Goal: Check status: Check status

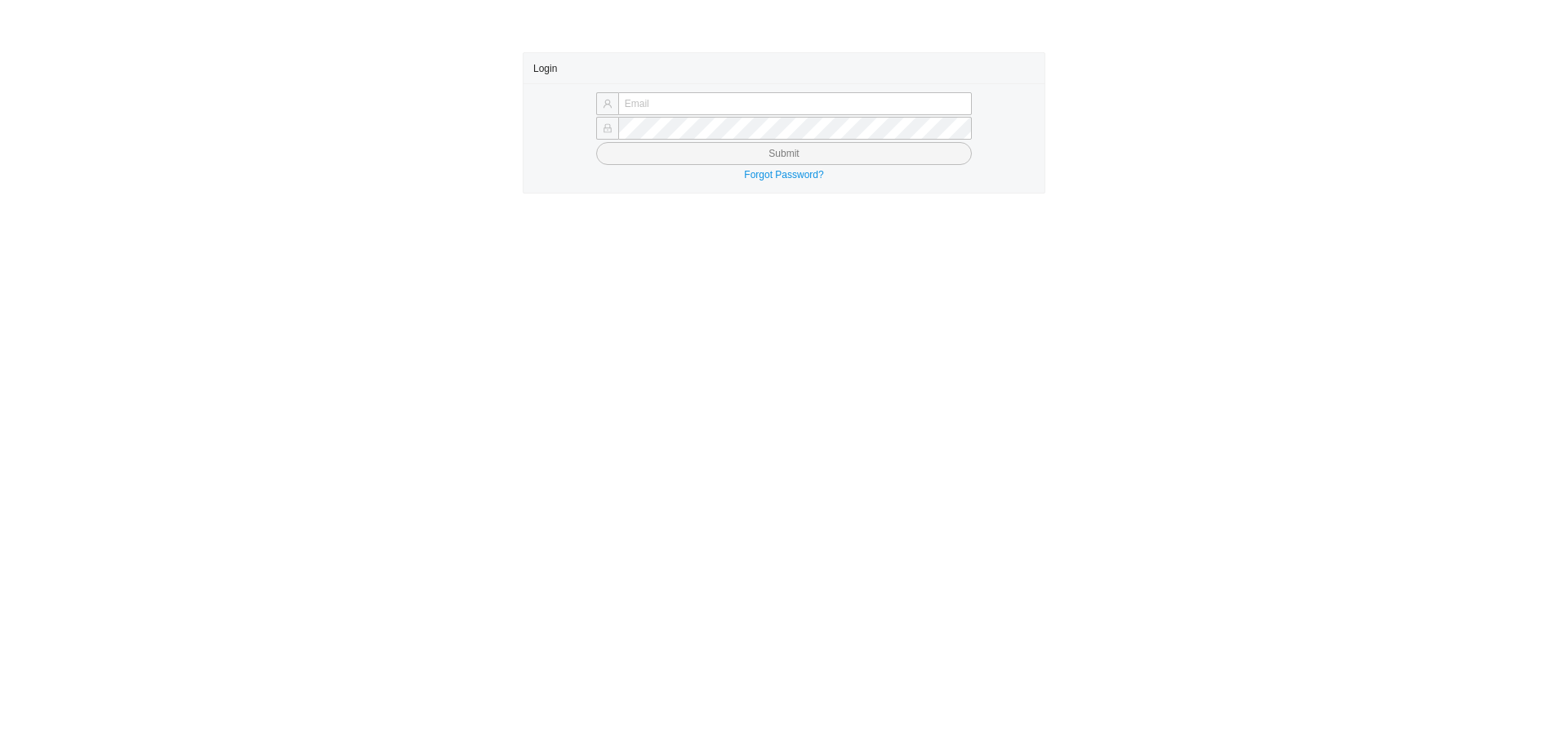
type input "[EMAIL_ADDRESS][DOMAIN_NAME]"
click at [949, 151] on button "Submit" at bounding box center [783, 153] width 376 height 23
click at [948, 151] on button "Submit" at bounding box center [783, 153] width 376 height 23
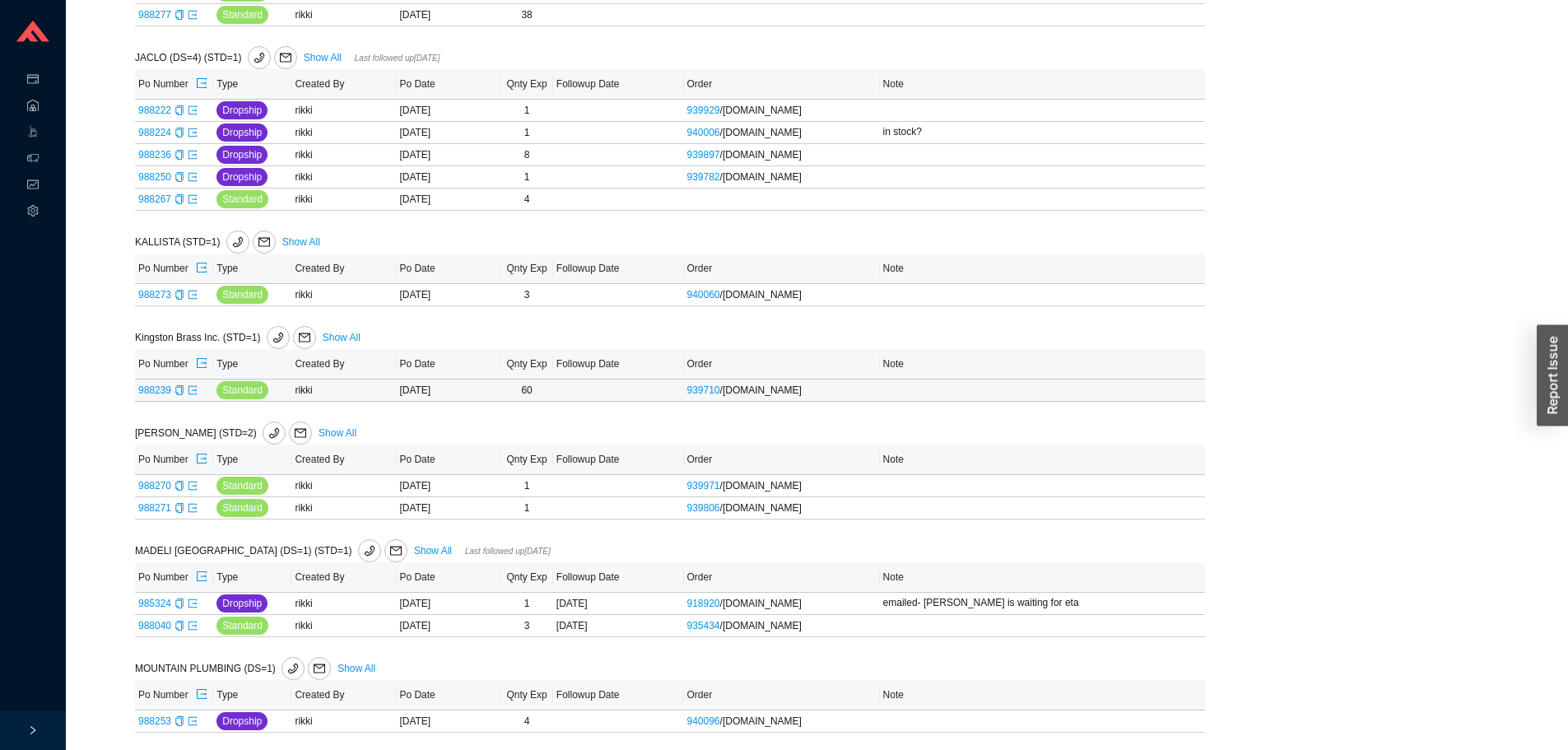
scroll to position [1564, 0]
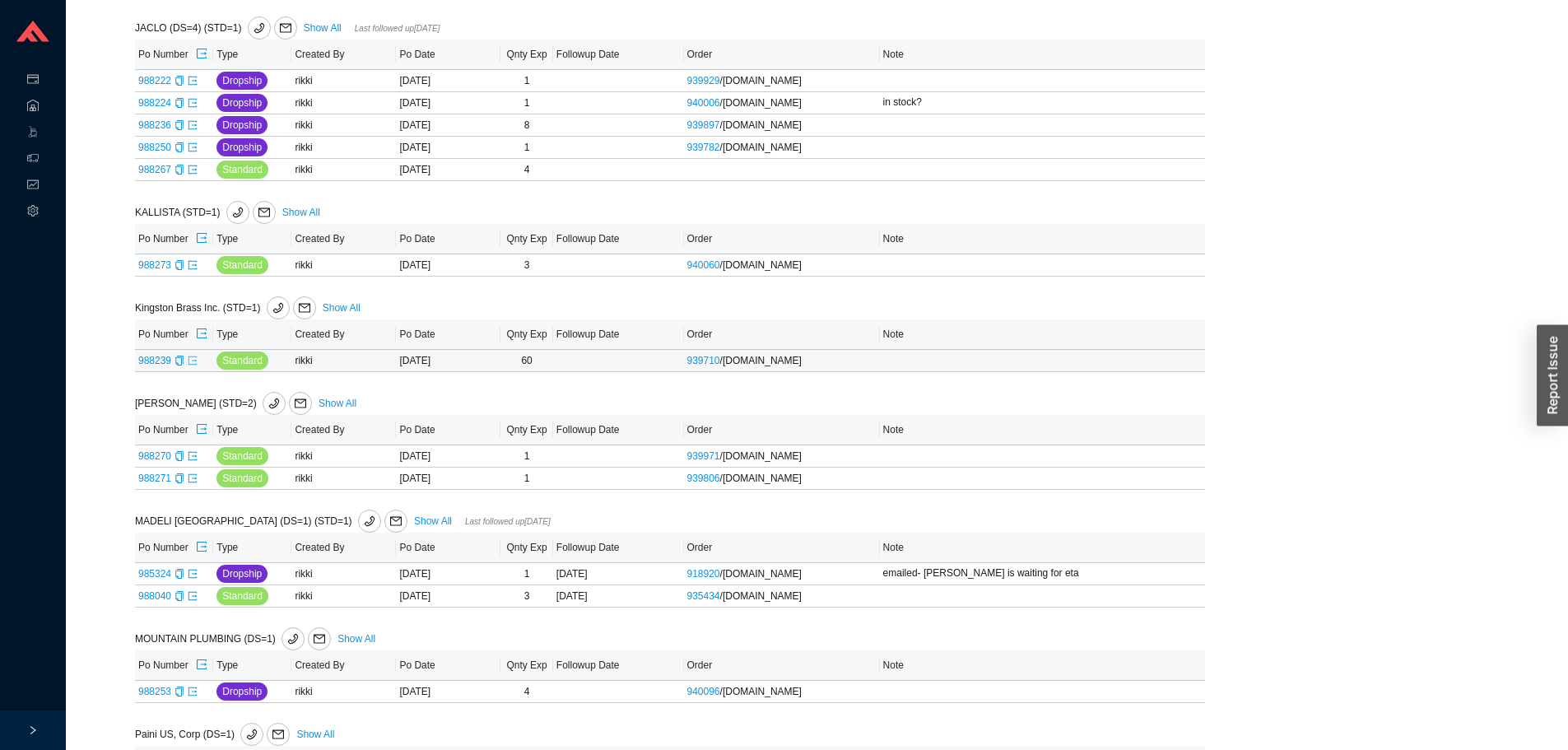
click at [193, 362] on icon "export" at bounding box center [193, 359] width 8 height 8
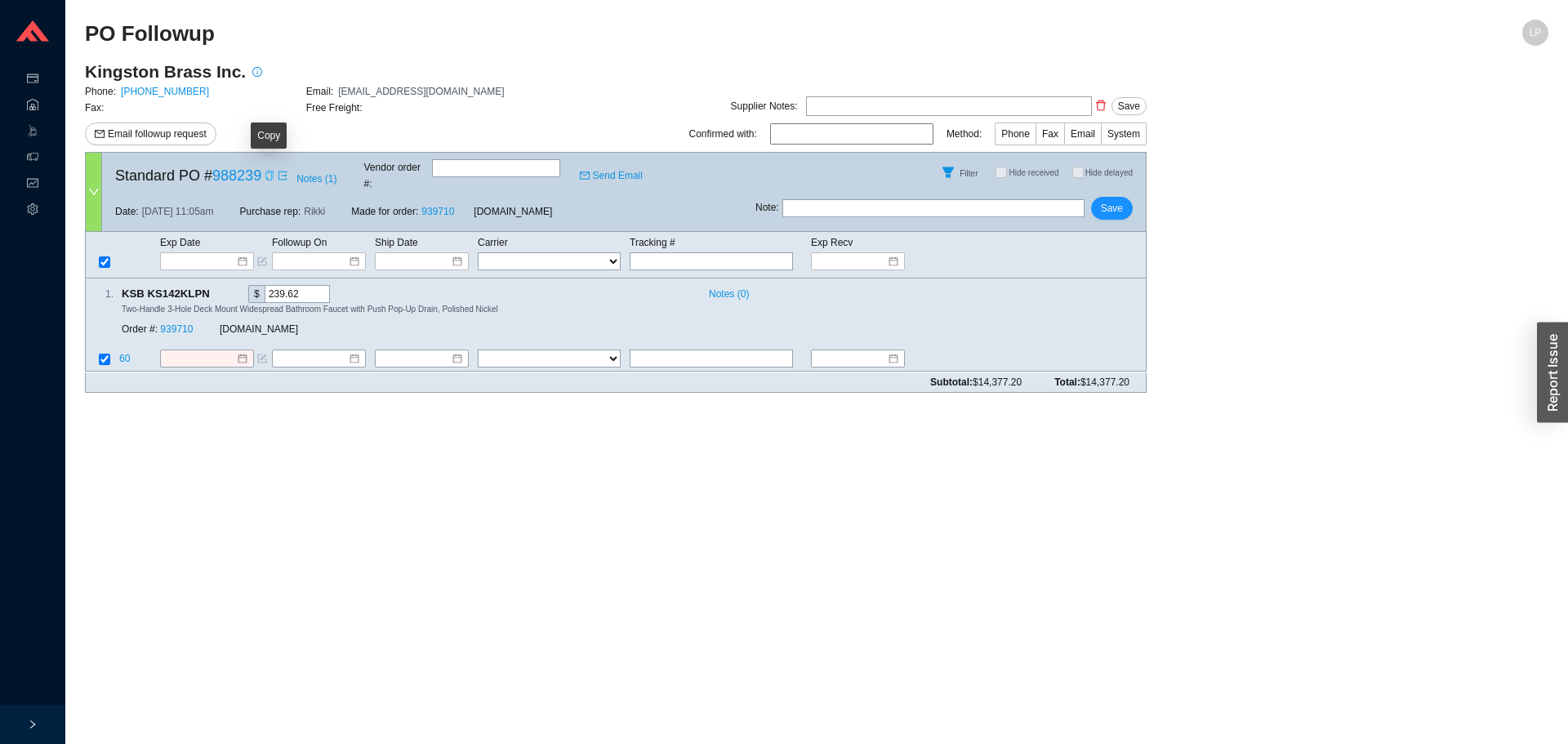
click at [268, 175] on icon "copy" at bounding box center [269, 175] width 10 height 10
